Goal: Information Seeking & Learning: Learn about a topic

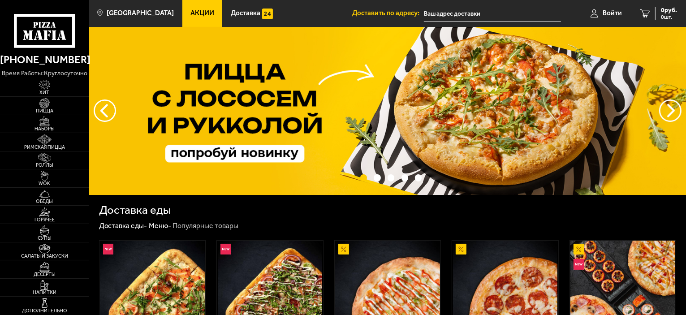
click at [190, 11] on span "Акции" at bounding box center [202, 13] width 24 height 7
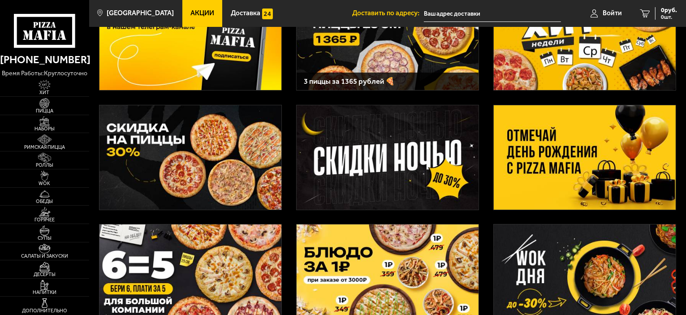
scroll to position [77, 0]
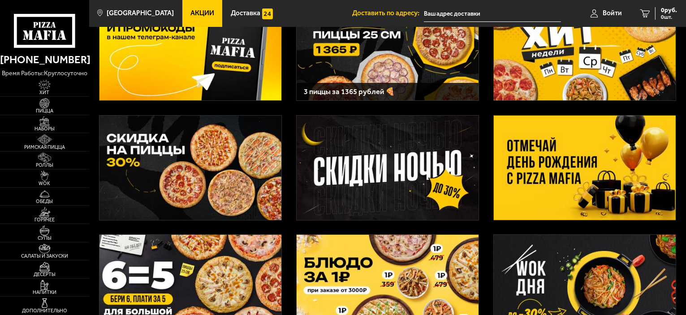
click at [549, 164] on img at bounding box center [585, 168] width 182 height 104
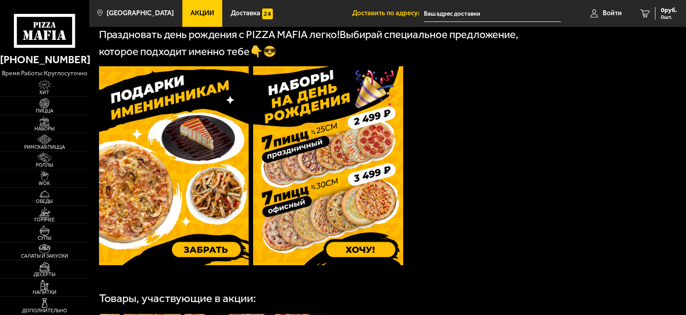
scroll to position [314, 0]
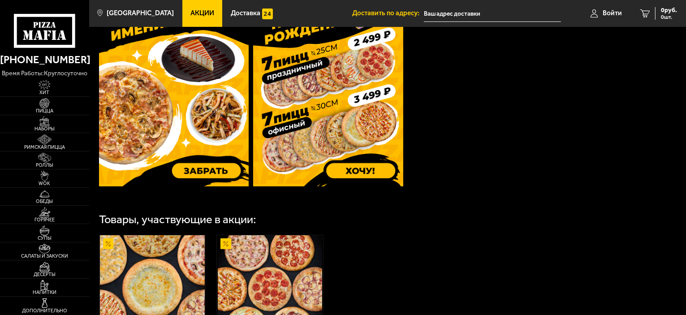
click at [213, 147] on img at bounding box center [174, 86] width 150 height 199
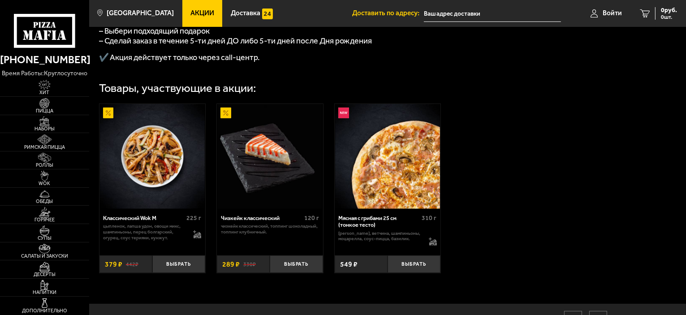
scroll to position [314, 0]
